Goal: Find contact information: Find contact information

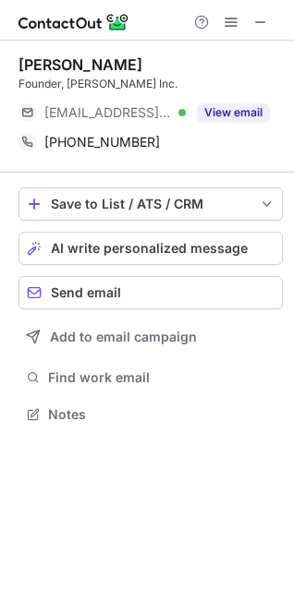
scroll to position [402, 294]
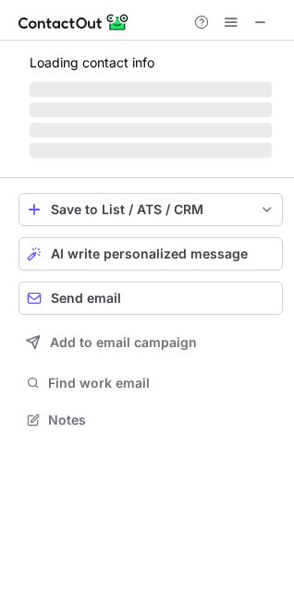
scroll to position [402, 294]
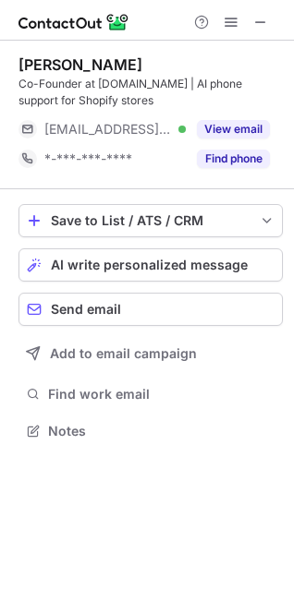
scroll to position [418, 294]
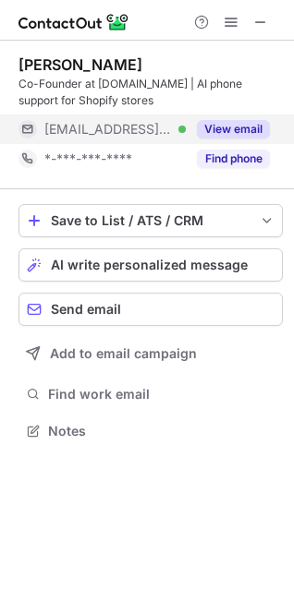
click at [221, 131] on button "View email" at bounding box center [233, 129] width 73 height 18
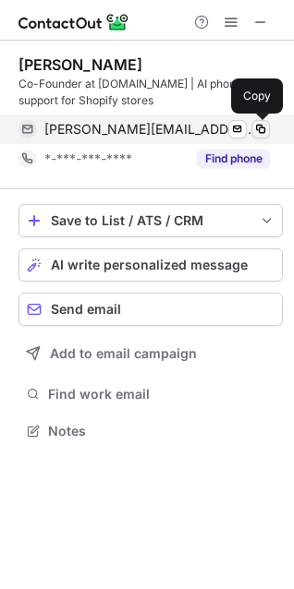
click at [262, 132] on span at bounding box center [260, 129] width 15 height 15
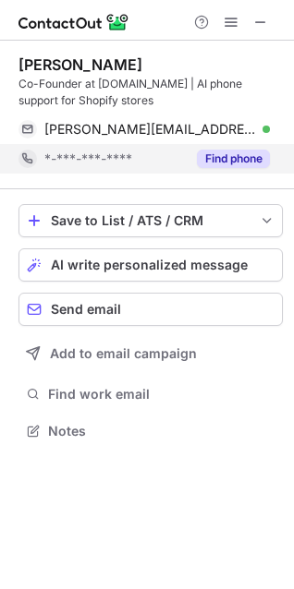
click at [238, 161] on button "Find phone" at bounding box center [233, 159] width 73 height 18
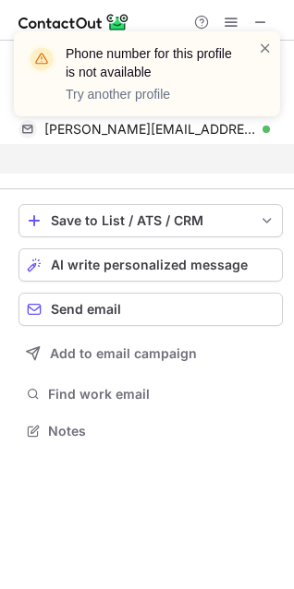
scroll to position [389, 294]
